Goal: Information Seeking & Learning: Learn about a topic

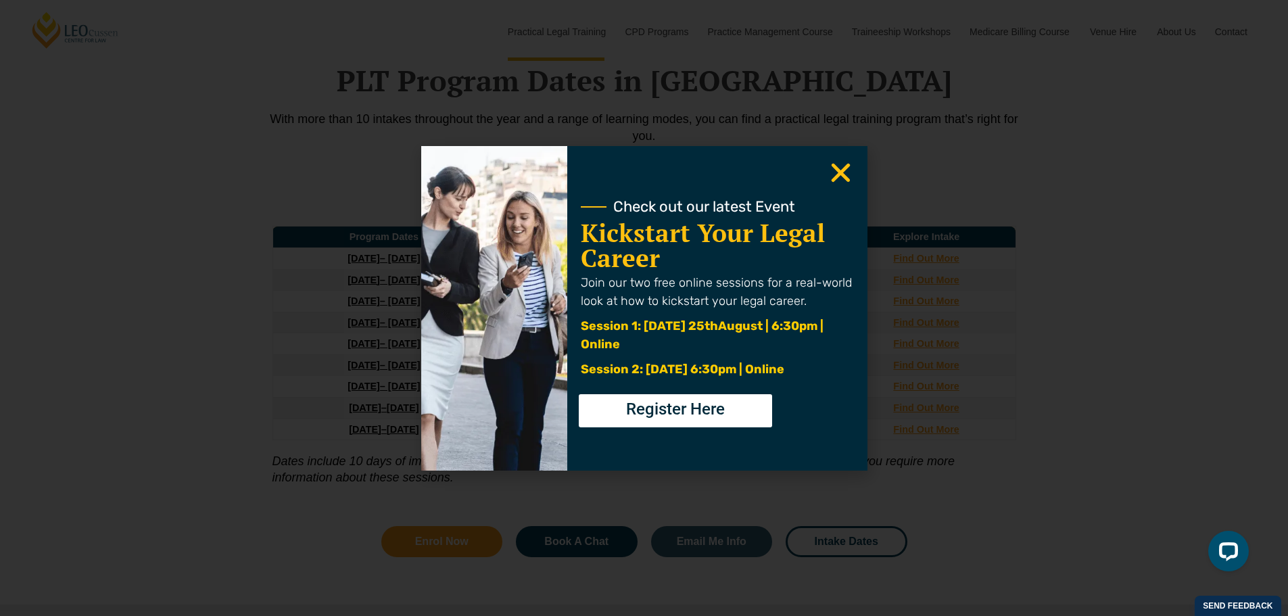
click at [841, 173] on use "Close" at bounding box center [840, 172] width 19 height 19
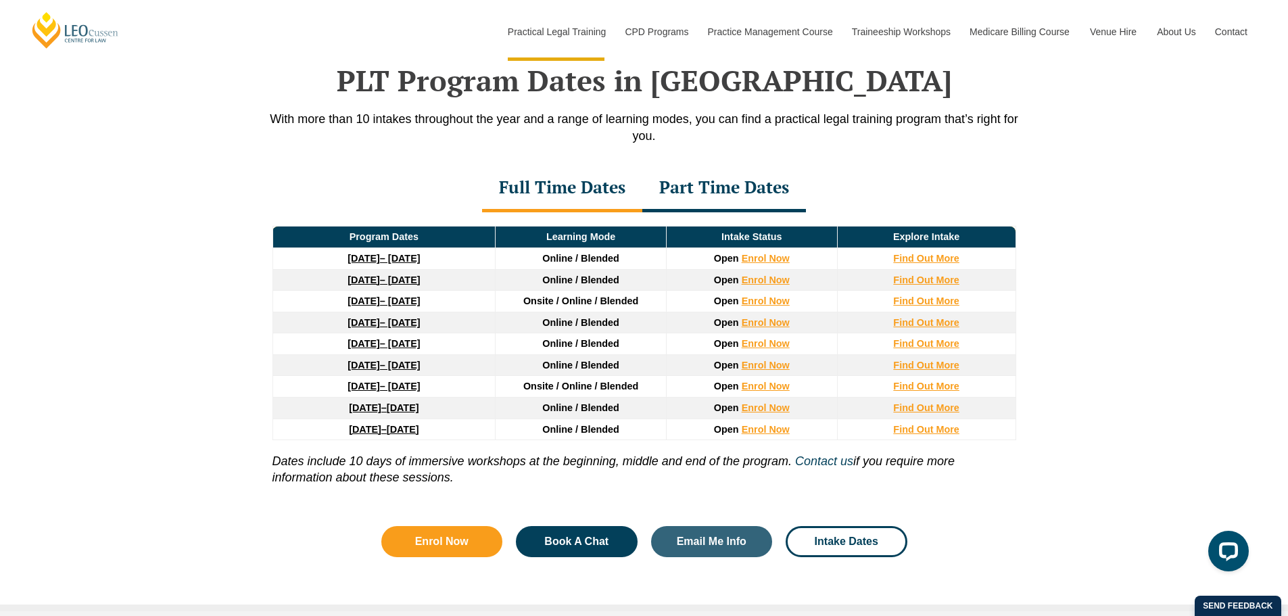
click at [691, 189] on div "Part Time Dates" at bounding box center [724, 188] width 164 height 47
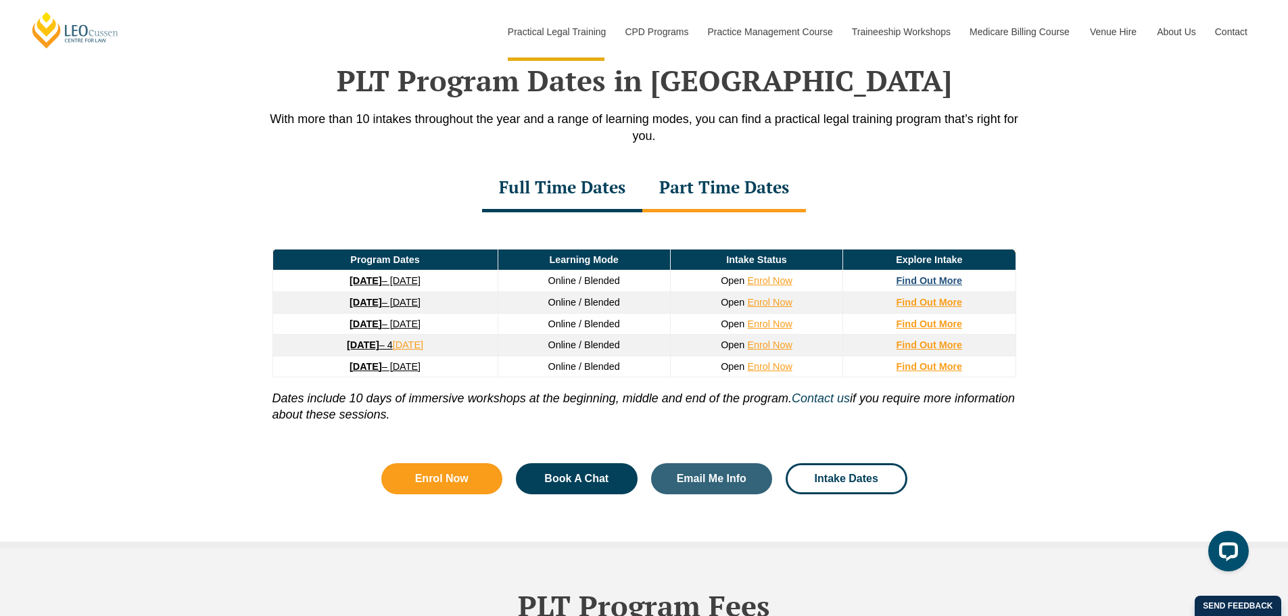
click at [916, 285] on strong "Find Out More" at bounding box center [929, 280] width 66 height 11
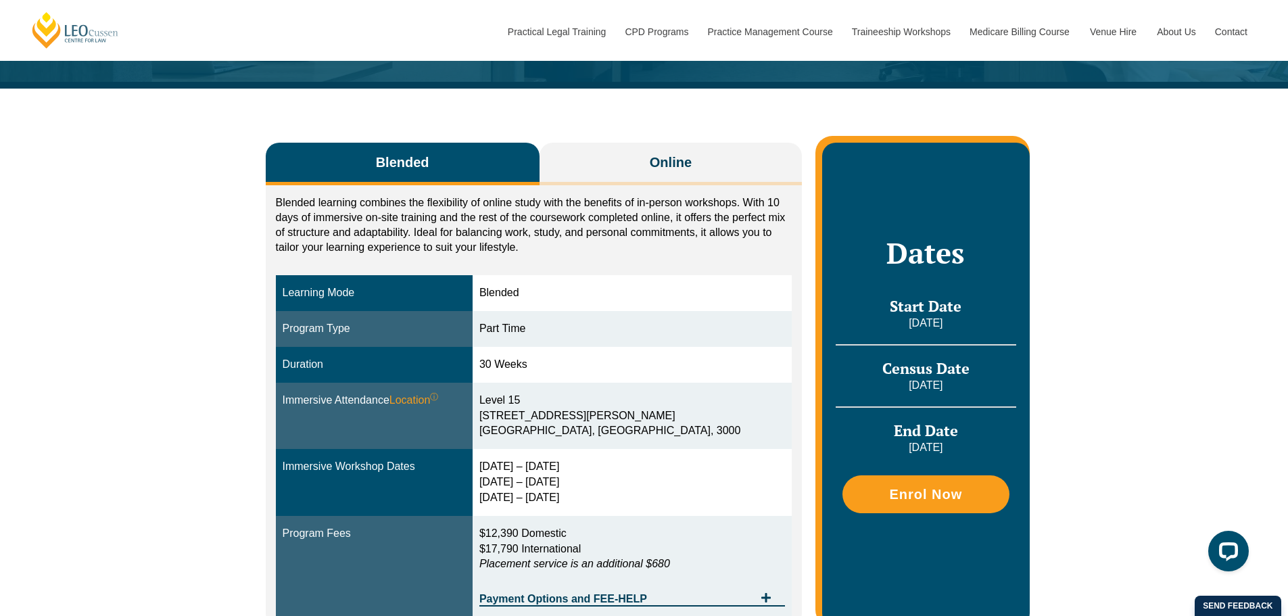
scroll to position [203, 0]
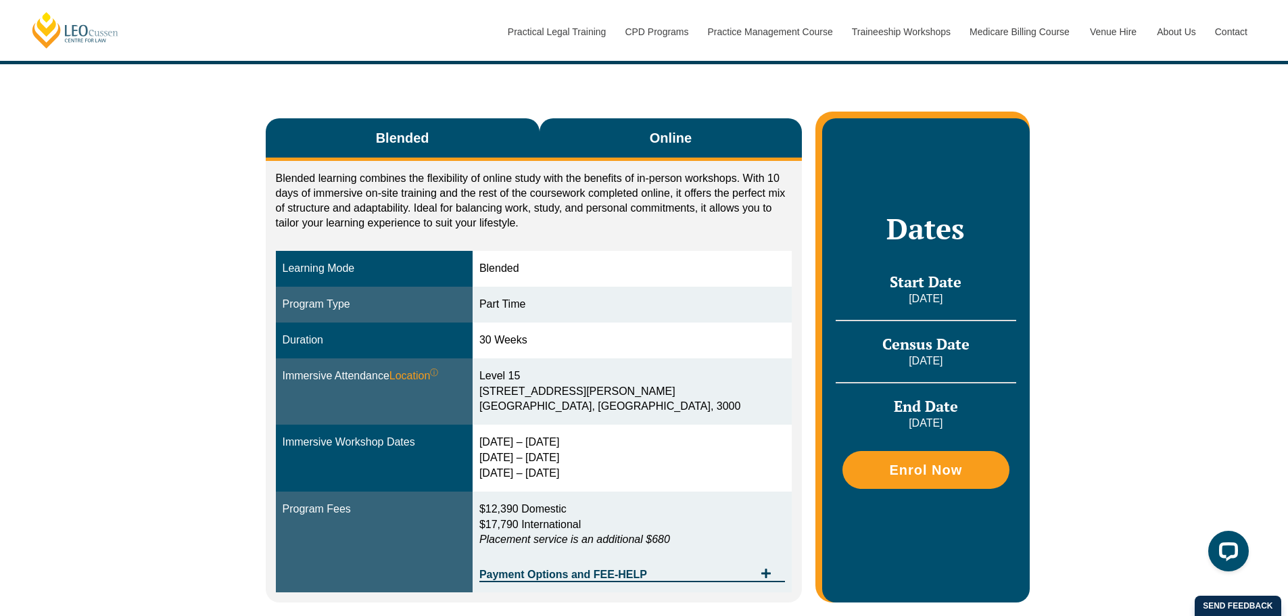
click at [639, 118] on button "Online" at bounding box center [670, 139] width 263 height 43
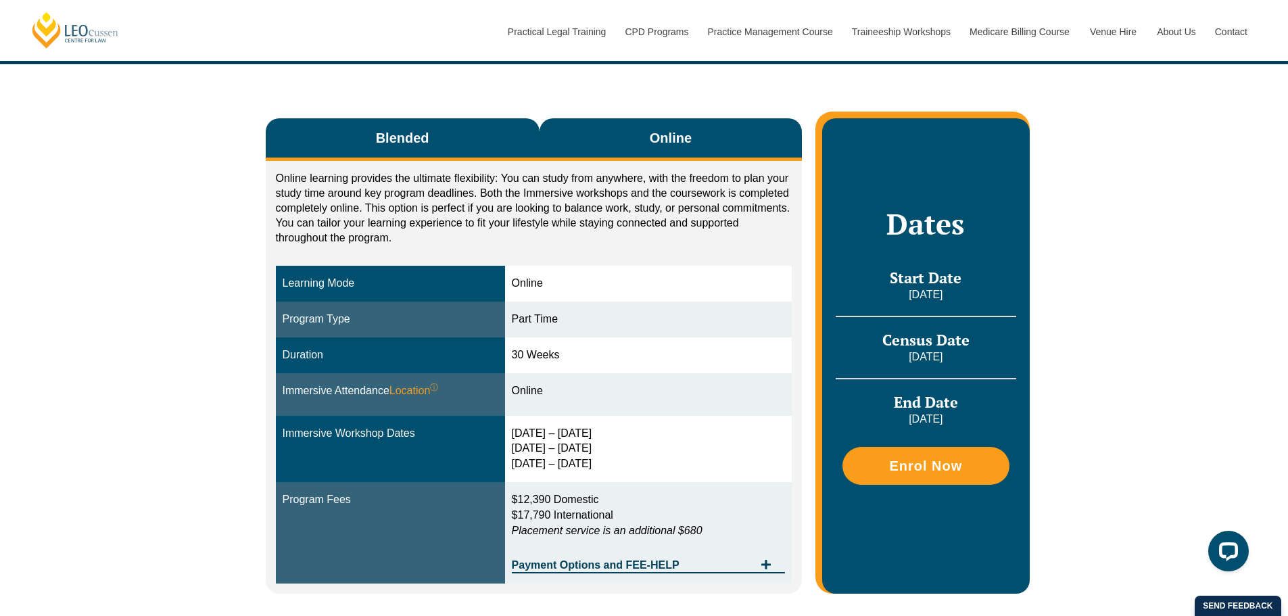
click at [479, 122] on button "Blended" at bounding box center [403, 139] width 274 height 43
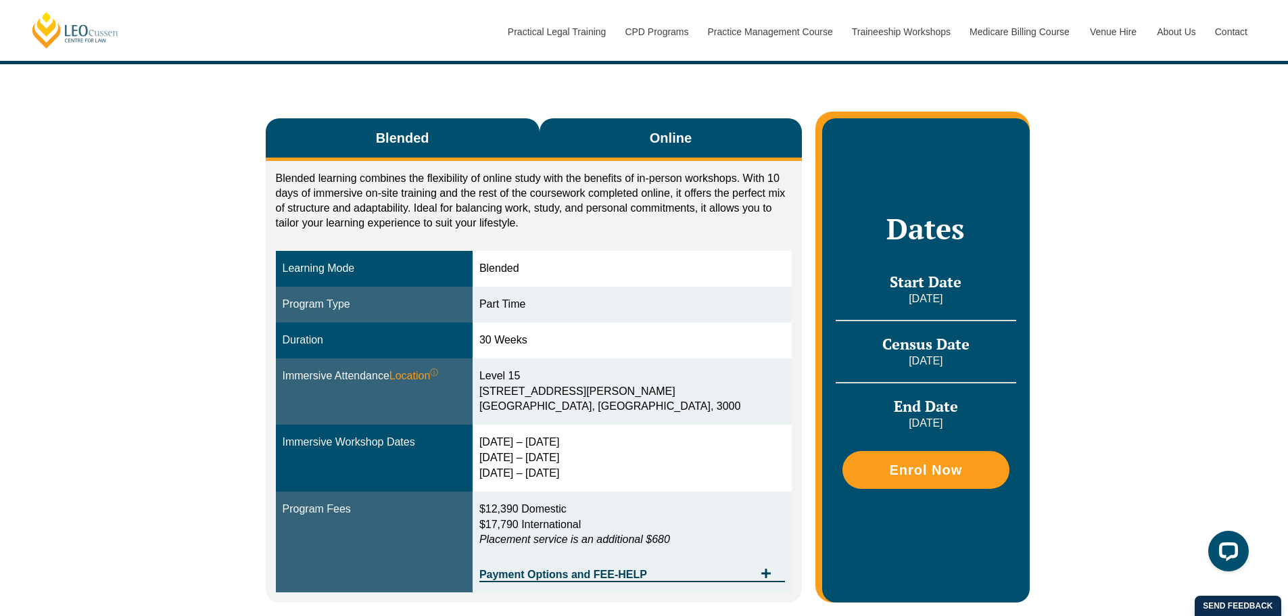
click at [613, 123] on button "Online" at bounding box center [670, 139] width 263 height 43
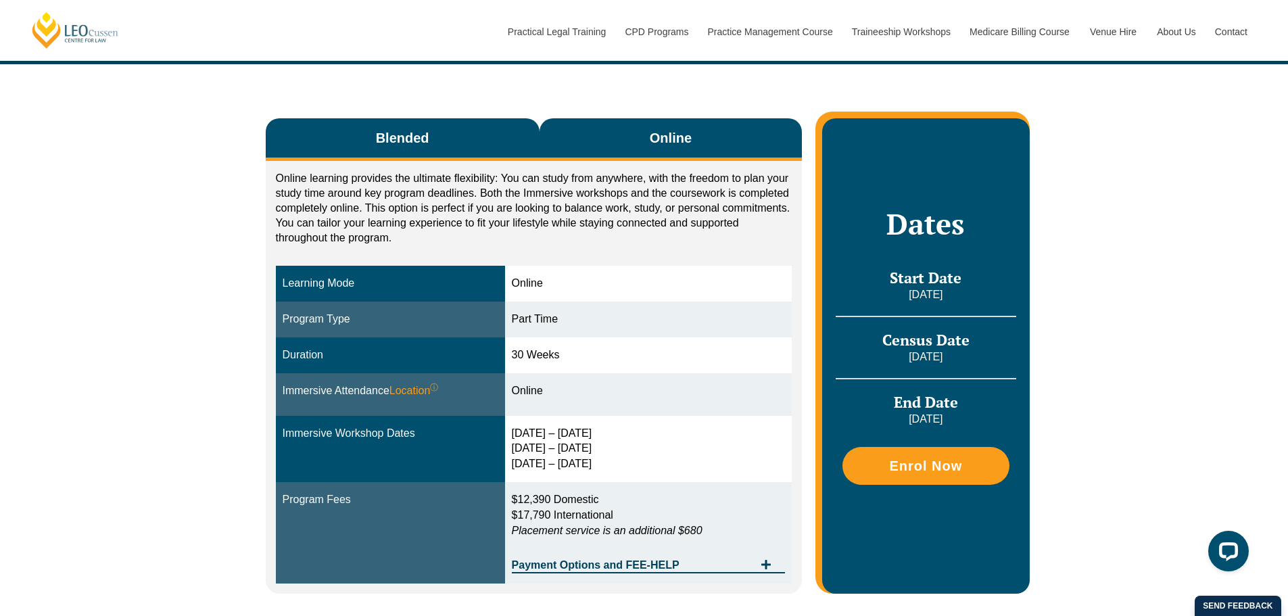
click at [473, 118] on button "Blended" at bounding box center [403, 139] width 274 height 43
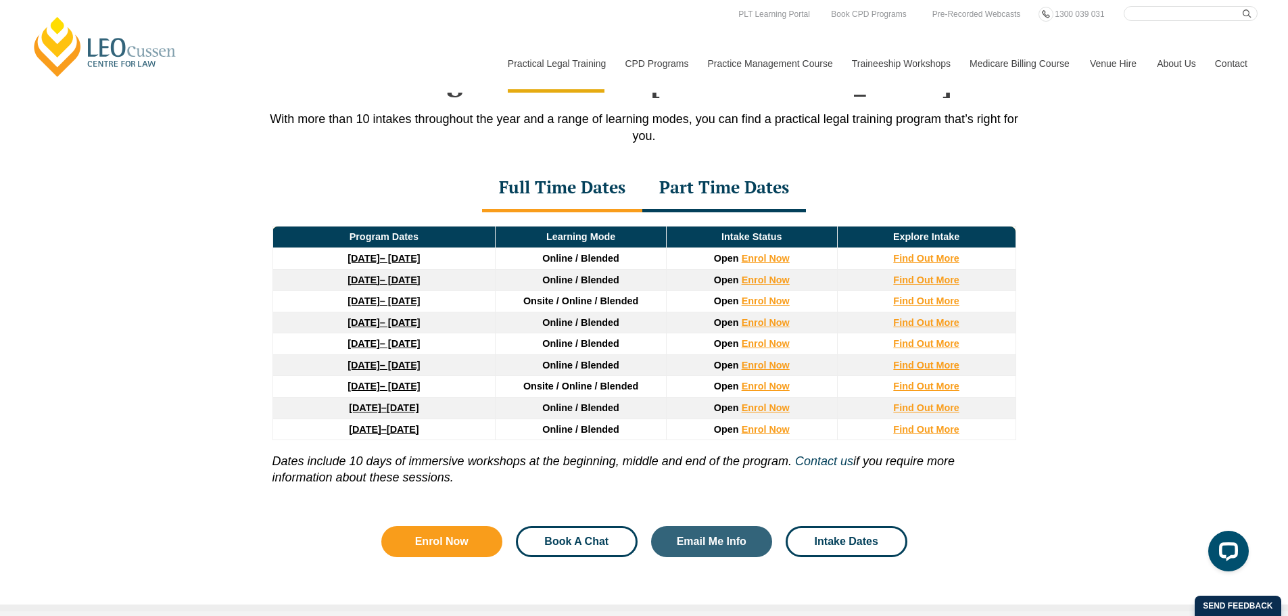
click at [563, 539] on span "Book A Chat" at bounding box center [576, 541] width 64 height 11
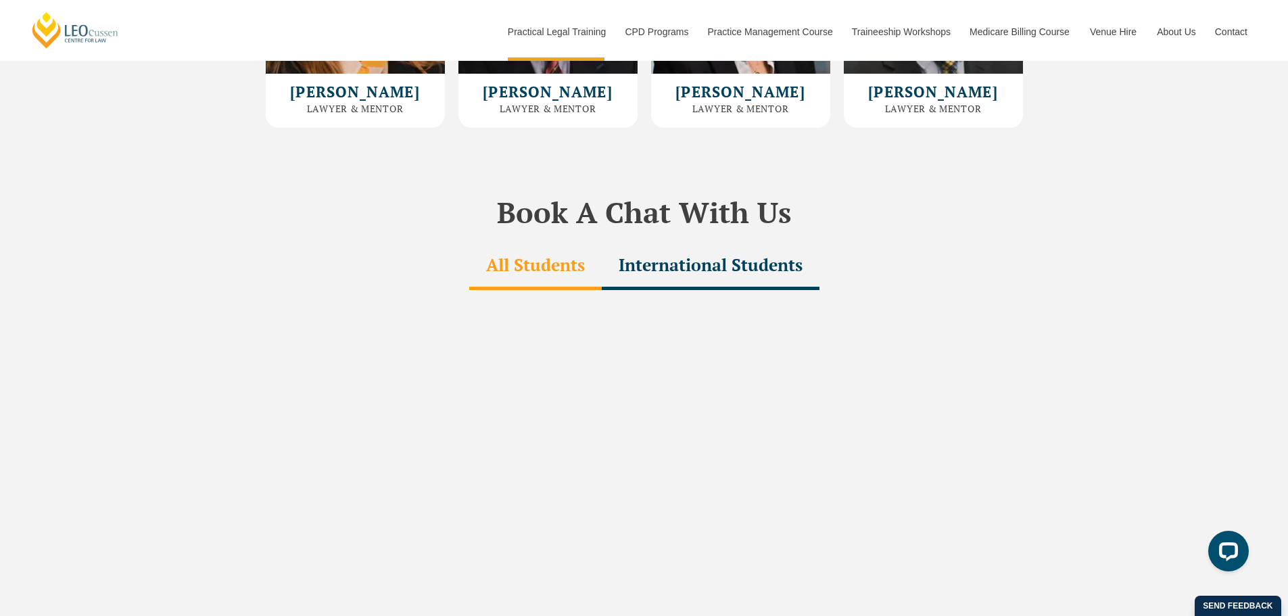
scroll to position [4068, 0]
